Goal: Task Accomplishment & Management: Use online tool/utility

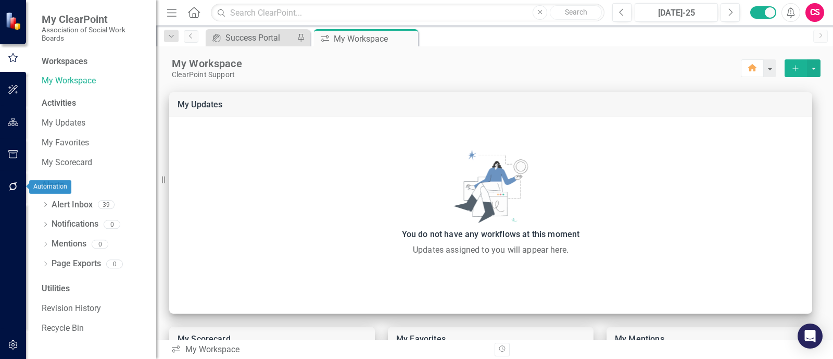
click at [12, 190] on icon "button" at bounding box center [13, 186] width 11 height 8
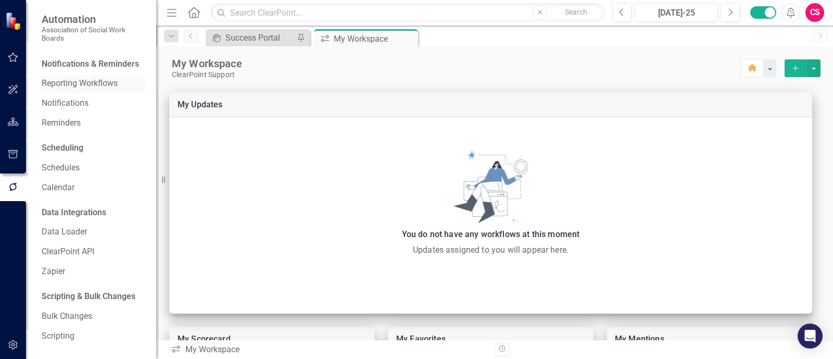
click at [95, 90] on link "Reporting Workflows" at bounding box center [94, 84] width 104 height 12
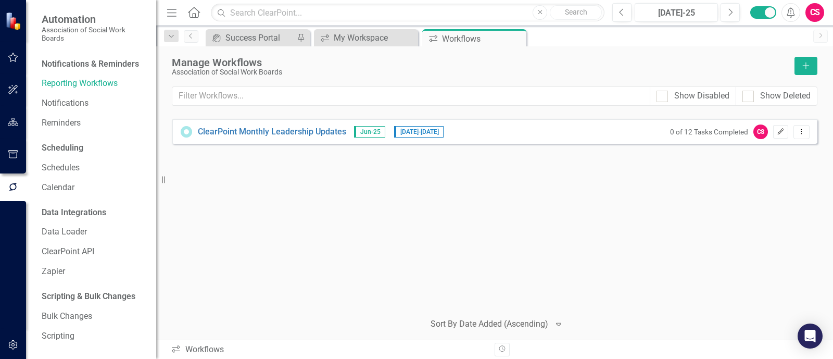
click at [783, 134] on button "Edit" at bounding box center [780, 132] width 15 height 14
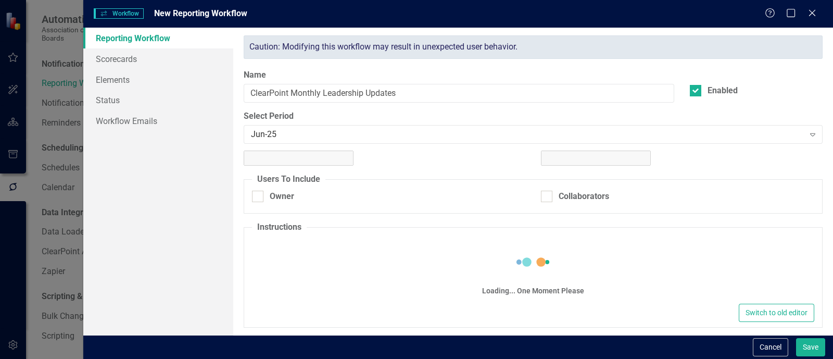
checkbox input "true"
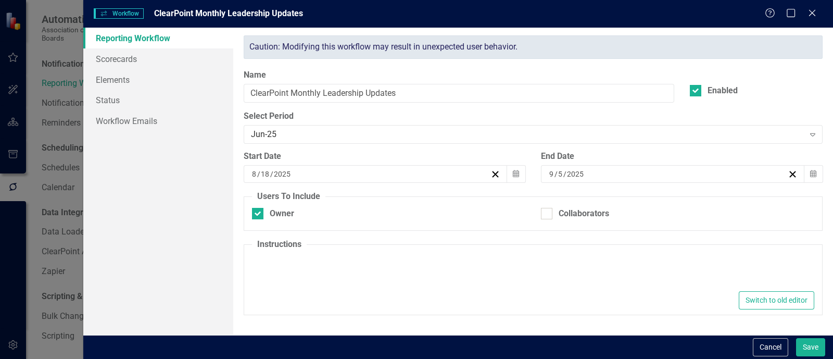
type textarea "<p>Please make updates to your assigned elements for this reporting period. Rev…"
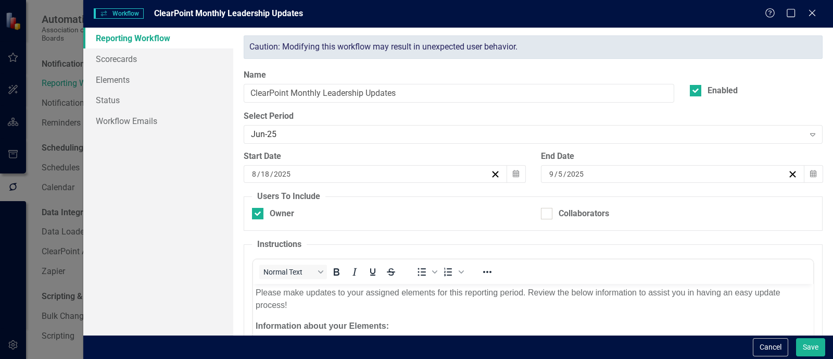
scroll to position [152, 0]
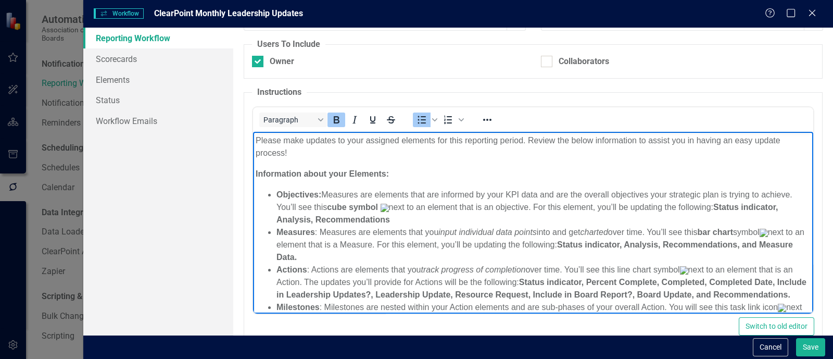
click at [477, 218] on li "Objectives: Measures are elements that are informed by your KPI data and are th…" at bounding box center [543, 206] width 534 height 37
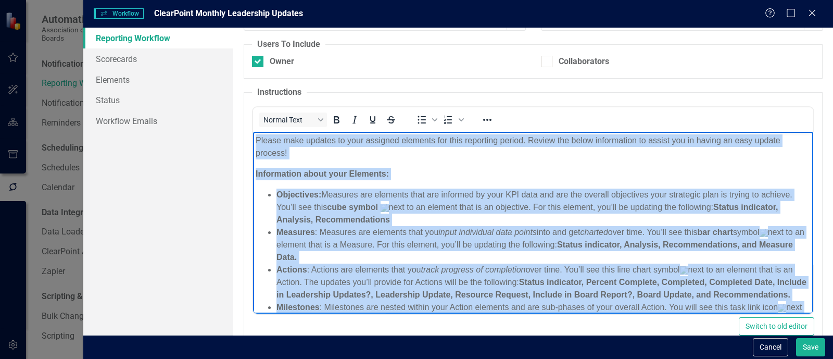
copy body "Loremi dolo sitamet co adip elitsedd eiusmodt inc utla etdolorem aliqua. Enimad…"
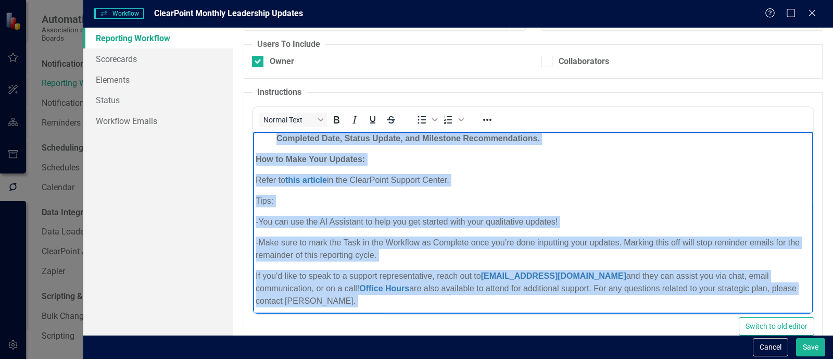
scroll to position [269, 0]
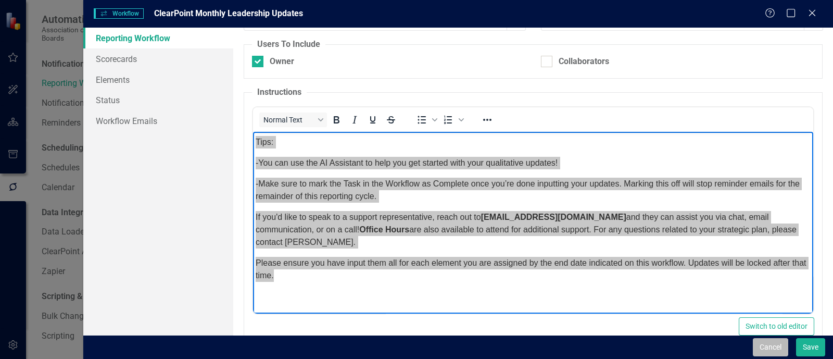
click at [767, 348] on button "Cancel" at bounding box center [770, 347] width 35 height 18
